Goal: Task Accomplishment & Management: Use online tool/utility

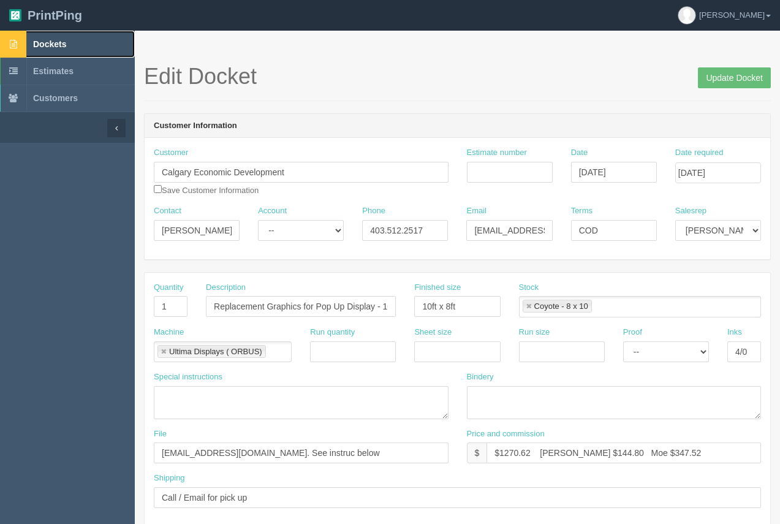
click at [53, 40] on span "Dockets" at bounding box center [49, 44] width 33 height 10
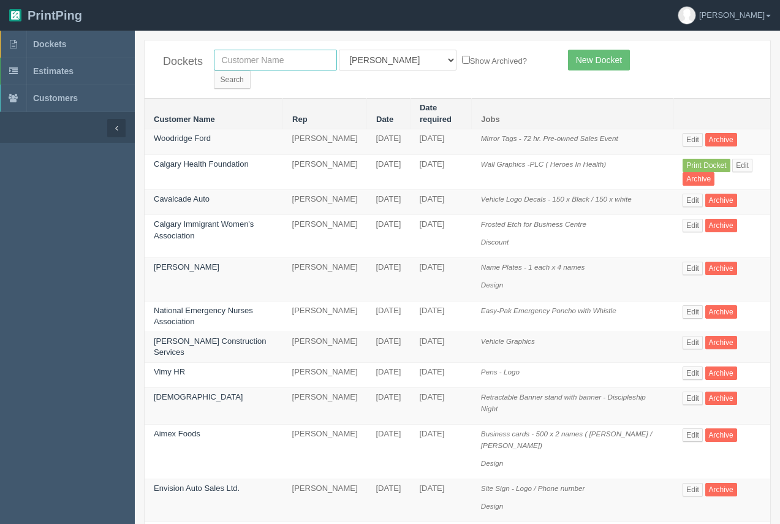
click at [248, 55] on input "text" at bounding box center [275, 60] width 123 height 21
type input "[PERSON_NAME]"
click at [251, 70] on input "Search" at bounding box center [232, 79] width 37 height 18
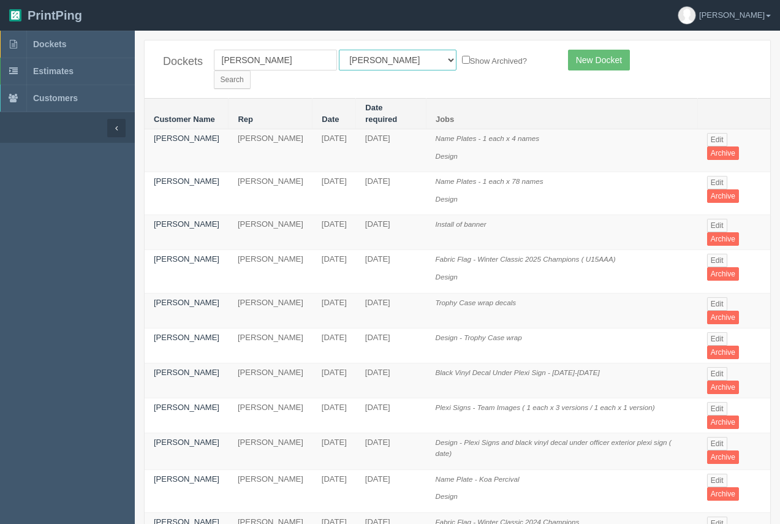
click at [378, 60] on select "All Users Ali Ali Test 1 Aly Amy Ankit Arif Brandon Dan France Greg Jim Mark Ma…" at bounding box center [398, 60] width 118 height 21
select select
click at [339, 50] on select "All Users Ali Ali Test 1 Aly Amy Ankit Arif Brandon Dan France Greg Jim Mark Ma…" at bounding box center [398, 60] width 118 height 21
drag, startPoint x: 268, startPoint y: 59, endPoint x: 217, endPoint y: 61, distance: 50.9
click at [219, 61] on input "ciha" at bounding box center [275, 60] width 123 height 21
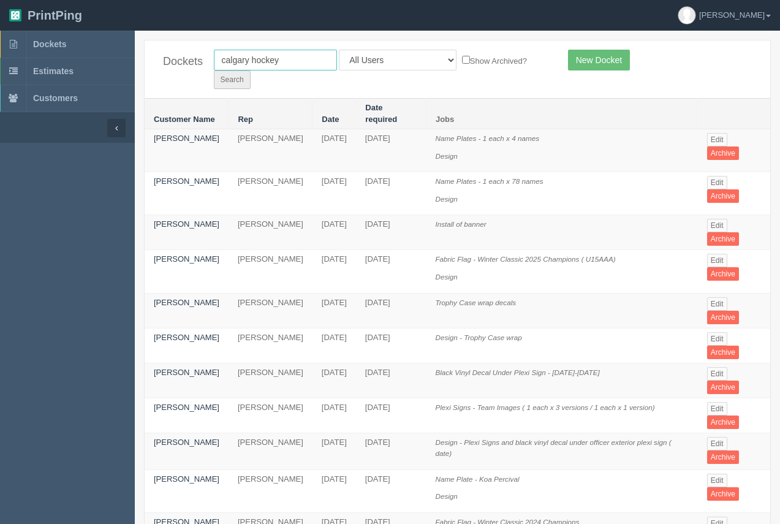
type input "calgary hockey"
click at [251, 70] on input "Search" at bounding box center [232, 79] width 37 height 18
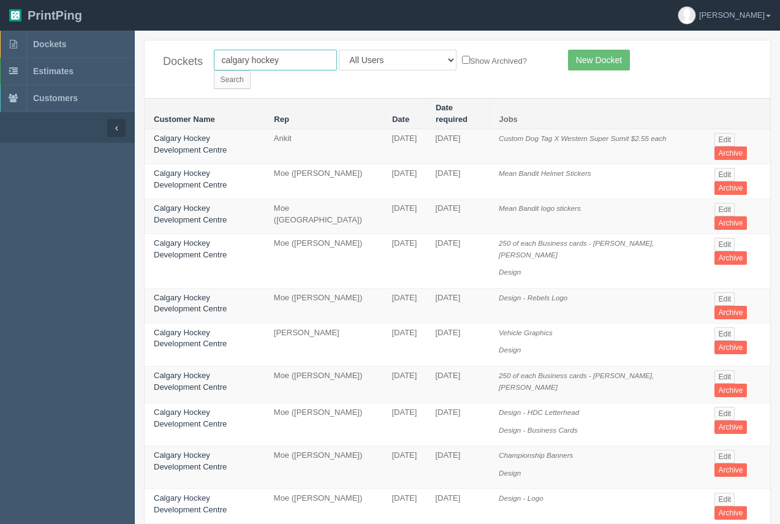
drag, startPoint x: 286, startPoint y: 62, endPoint x: 164, endPoint y: 67, distance: 122.6
click at [164, 67] on div "Dockets calgary hockey All Users Ali Ali Test 1 Aly Amy Ankit Arif Brandon Dan …" at bounding box center [457, 69] width 625 height 58
type input "CIHA"
click at [251, 70] on input "Search" at bounding box center [232, 79] width 37 height 18
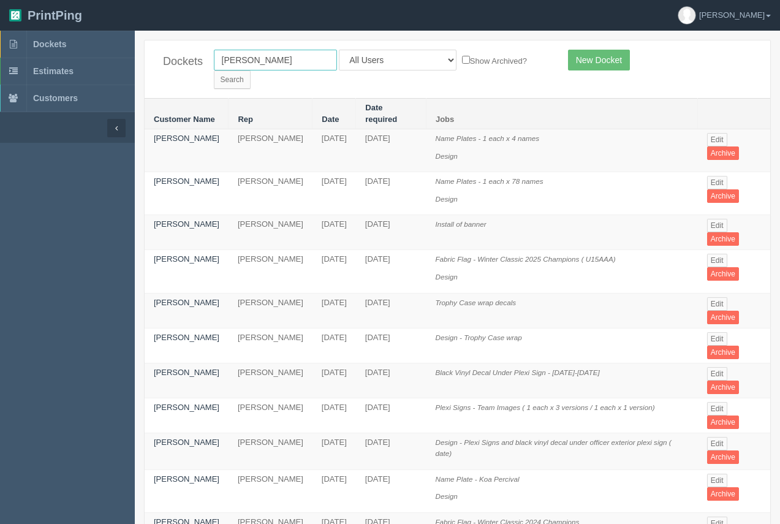
click at [249, 67] on input "[PERSON_NAME]" at bounding box center [275, 60] width 123 height 21
click at [277, 64] on input "Calgary Interantional" at bounding box center [275, 60] width 123 height 21
click at [278, 61] on input "Calgary Interantional" at bounding box center [275, 60] width 123 height 21
type input "Calgary International"
click at [251, 70] on input "Search" at bounding box center [232, 79] width 37 height 18
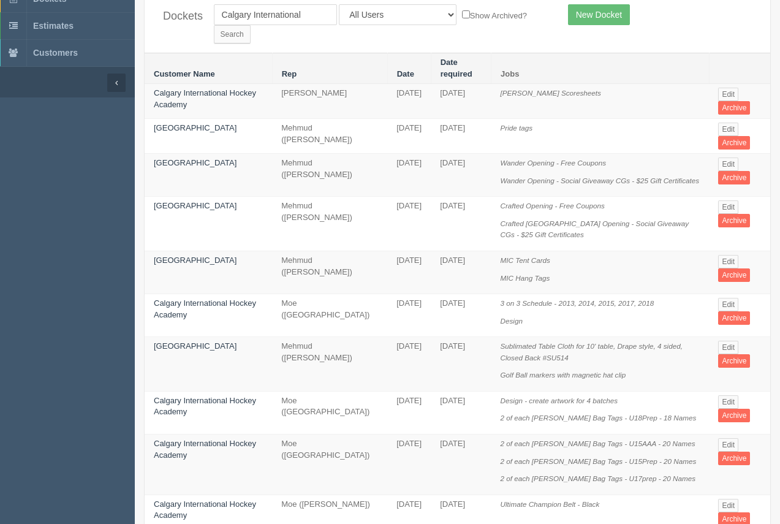
scroll to position [20, 0]
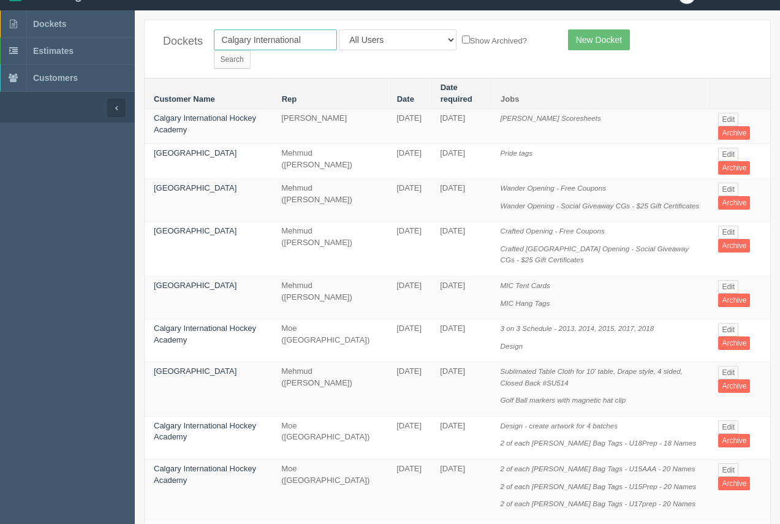
click at [319, 43] on input "Calgary International" at bounding box center [275, 39] width 123 height 21
type input "Calgary International Hockey"
click at [251, 50] on input "Search" at bounding box center [232, 59] width 37 height 18
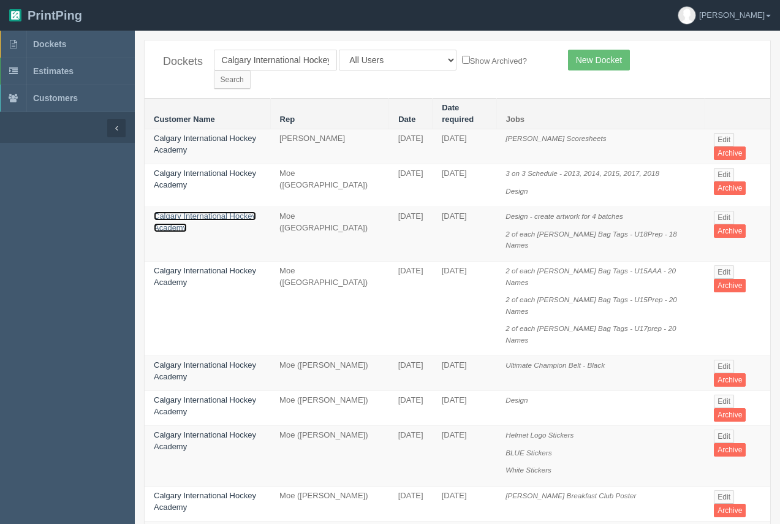
click at [205, 211] on link "Calgary International Hockey Academy" at bounding box center [205, 221] width 102 height 21
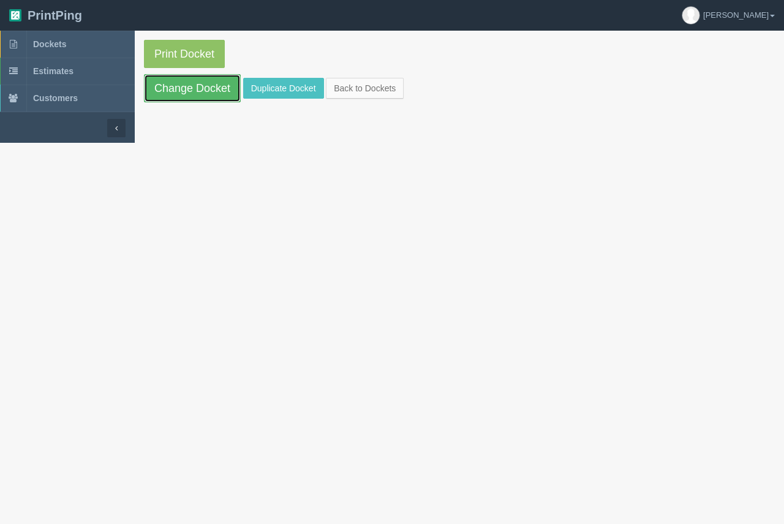
click at [208, 91] on link "Change Docket" at bounding box center [192, 88] width 97 height 28
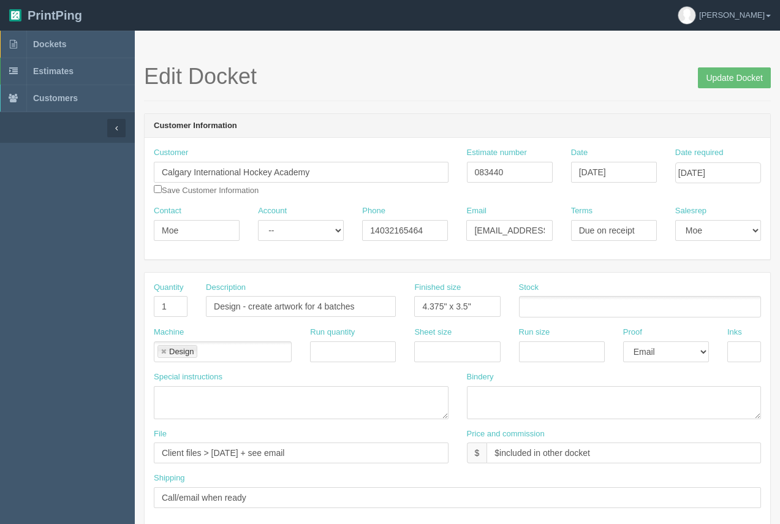
drag, startPoint x: 779, startPoint y: 114, endPoint x: 722, endPoint y: 189, distance: 93.6
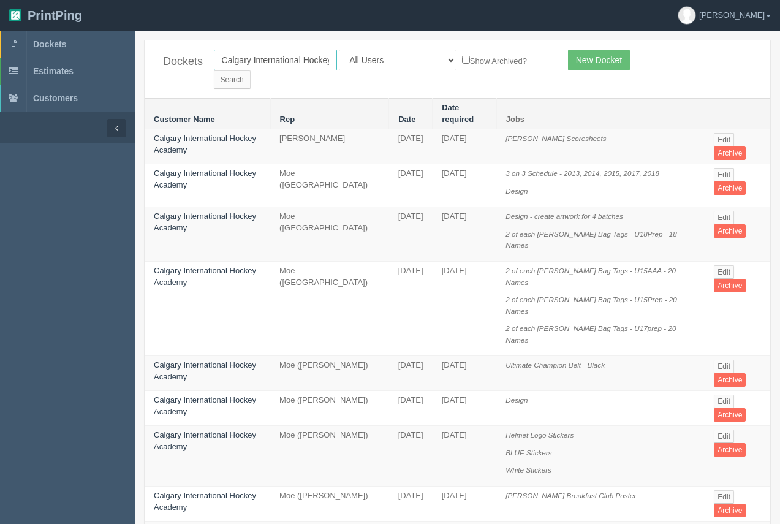
drag, startPoint x: 267, startPoint y: 61, endPoint x: 276, endPoint y: 60, distance: 8.6
click at [268, 61] on input "Calgary International Hockey" at bounding box center [275, 60] width 123 height 21
drag, startPoint x: 221, startPoint y: 62, endPoint x: 331, endPoint y: 77, distance: 111.2
click at [346, 66] on form "Calgary International Hockey All Users Ali Ali Test 1 Aly Amy Ankit Arif Brando…" at bounding box center [382, 69] width 336 height 39
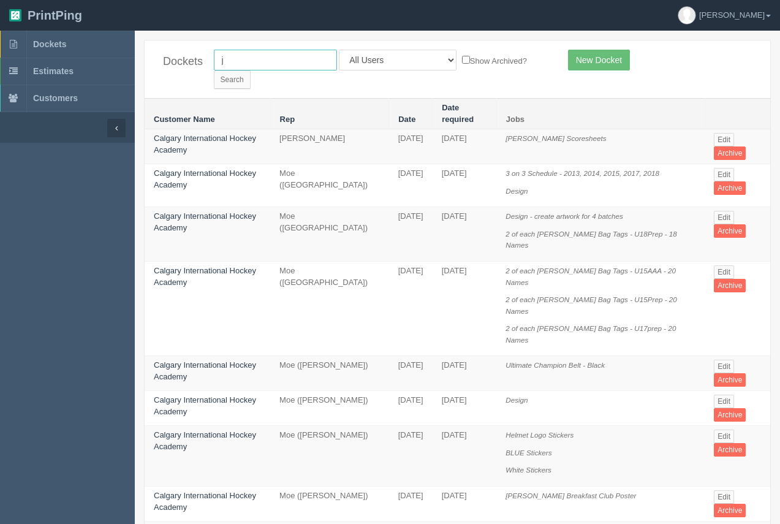
scroll to position [0, 0]
type input "j"
type input "nurses"
click at [251, 70] on input "Search" at bounding box center [232, 79] width 37 height 18
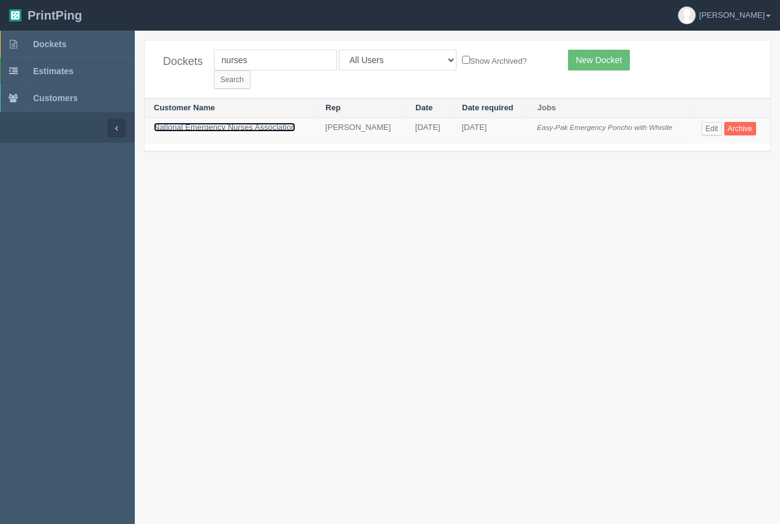
click at [239, 123] on link "National Emergency Nurses Association" at bounding box center [225, 127] width 142 height 9
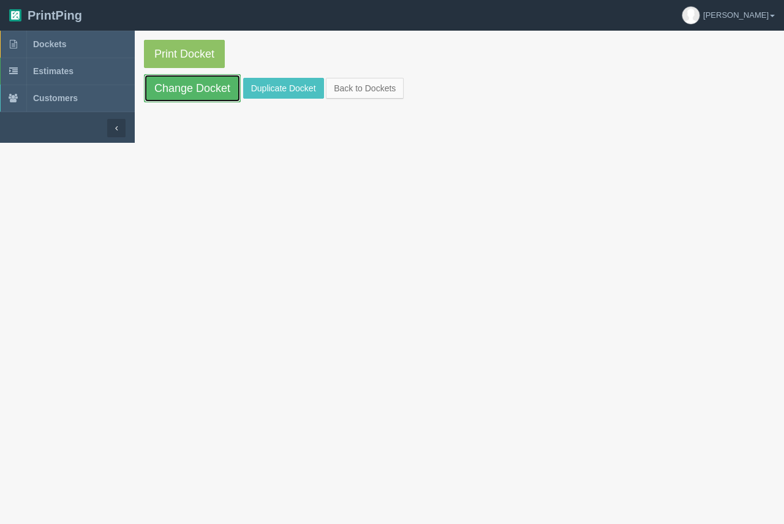
click at [222, 93] on link "Change Docket" at bounding box center [192, 88] width 97 height 28
